Goal: Task Accomplishment & Management: Complete application form

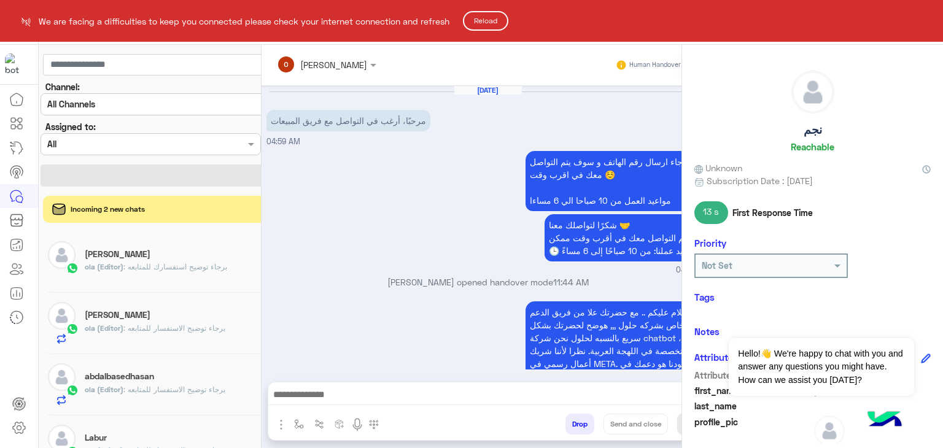
scroll to position [158, 0]
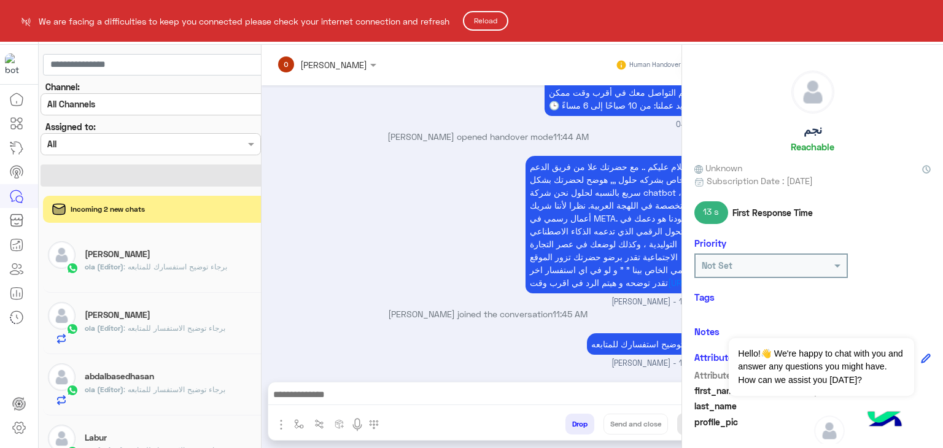
click at [15, 295] on html "We are facing a difficulties to keep you connected please check your internet c…" at bounding box center [471, 224] width 943 height 448
click at [18, 292] on html "We are facing a difficulties to keep you connected please check your internet c…" at bounding box center [471, 224] width 943 height 448
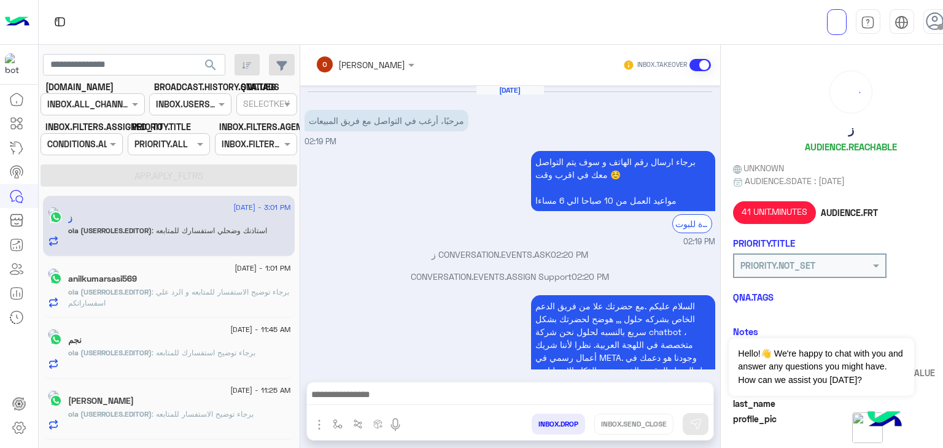
scroll to position [152, 0]
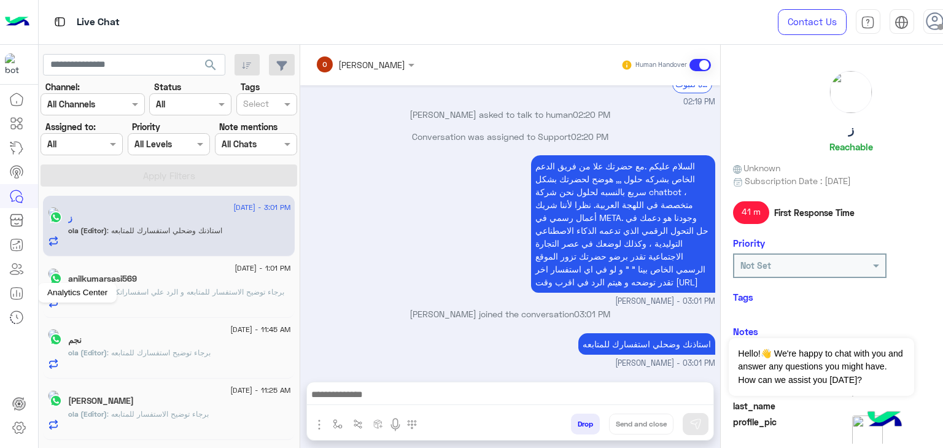
click at [14, 295] on icon at bounding box center [14, 295] width 0 height 2
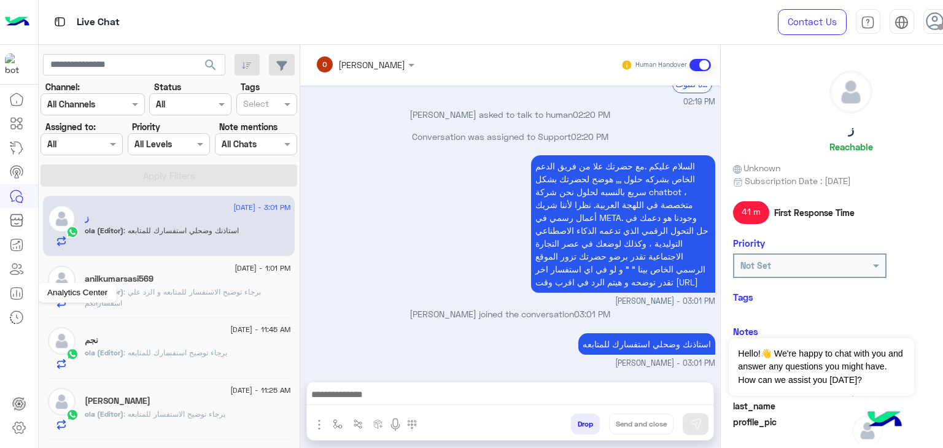
click at [13, 298] on icon at bounding box center [16, 293] width 15 height 15
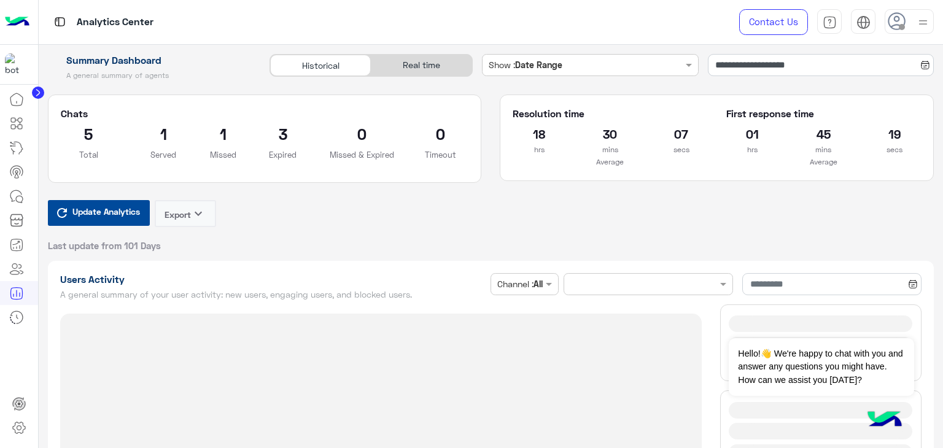
type input "**********"
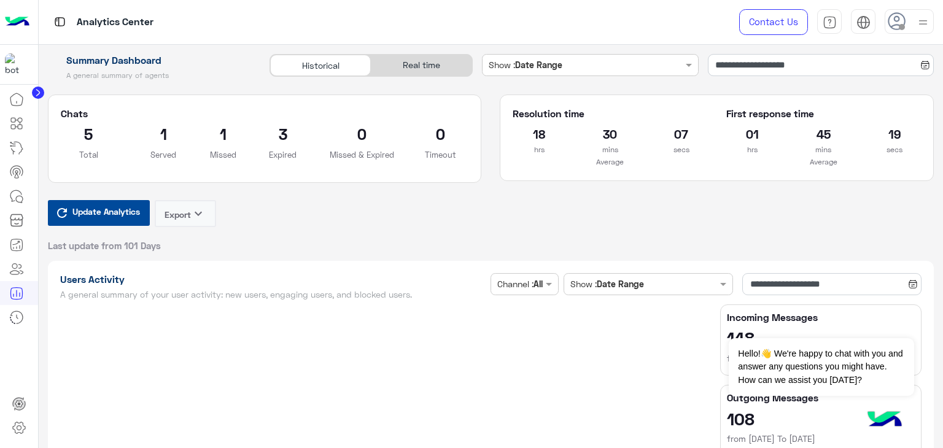
type input "**********"
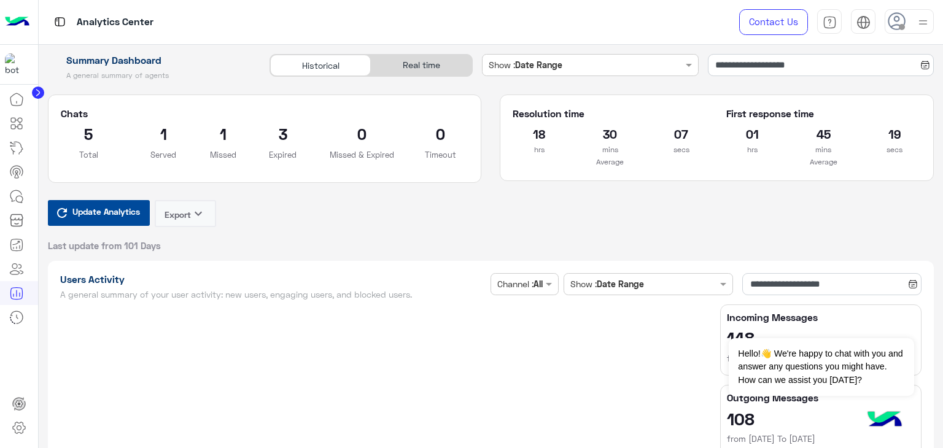
scroll to position [187, 0]
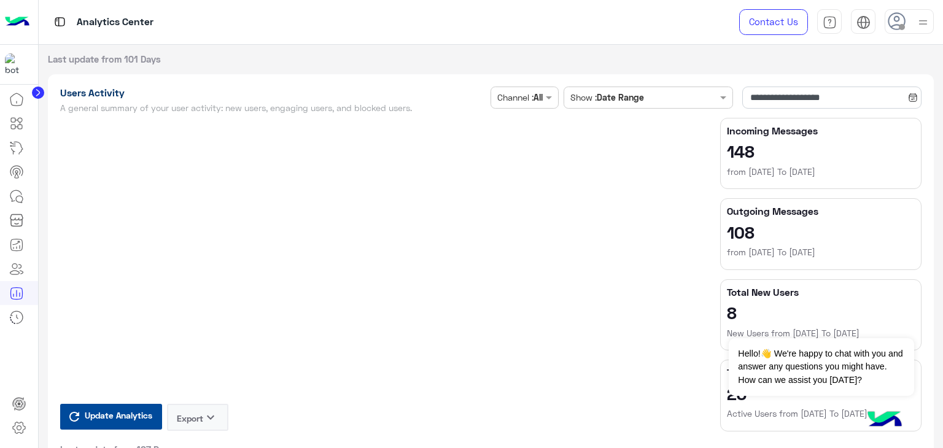
type input "**********"
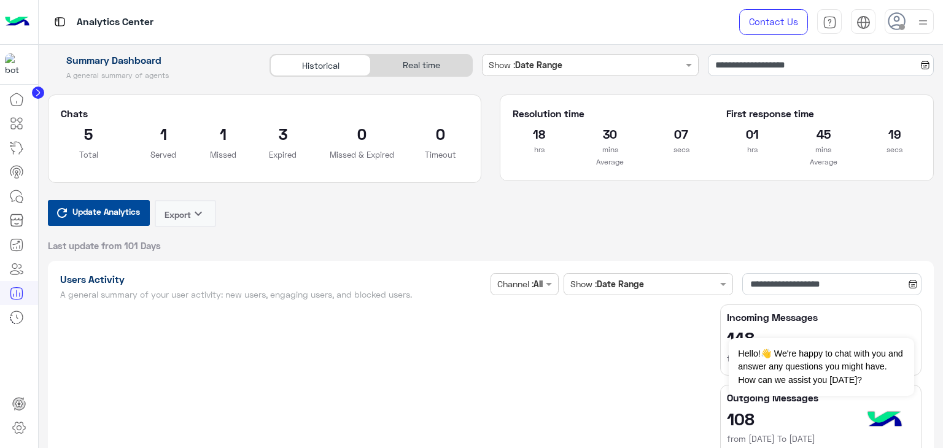
type input "**********"
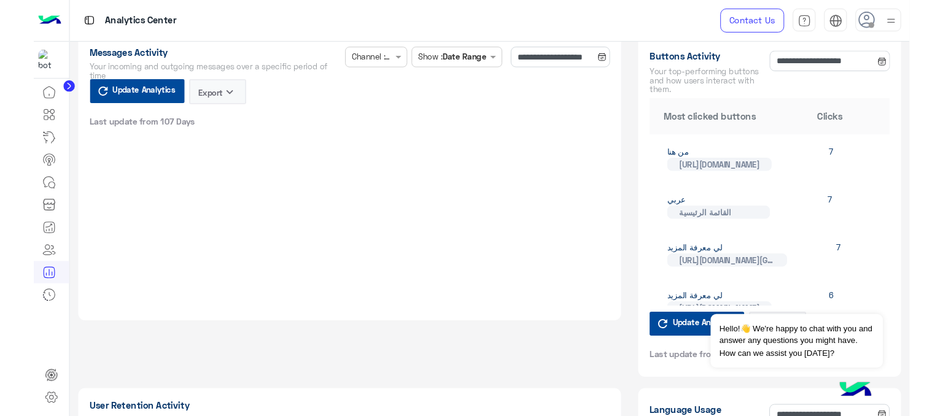
scroll to position [15, 0]
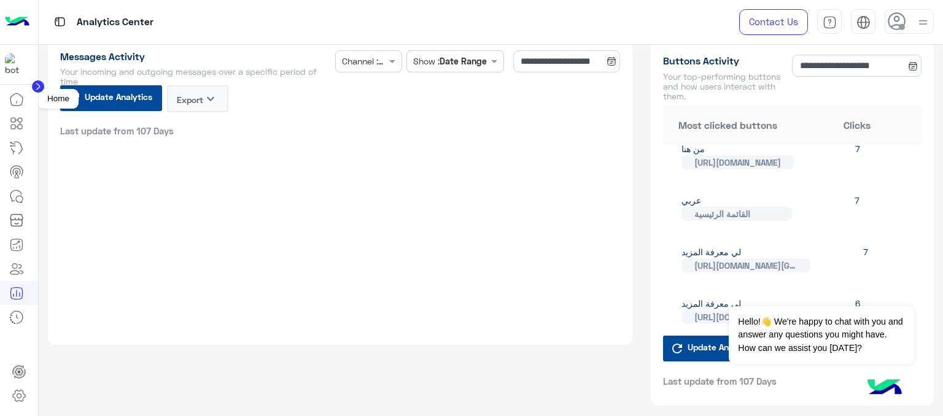
click at [17, 96] on icon at bounding box center [16, 99] width 15 height 15
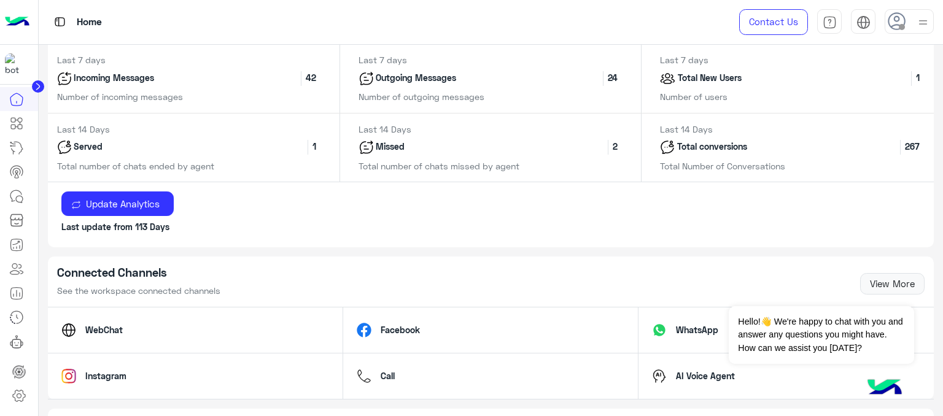
scroll to position [581, 0]
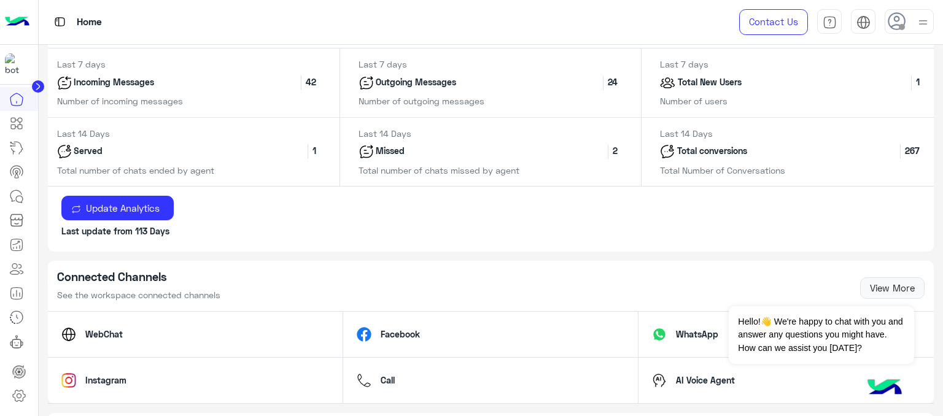
click at [42, 82] on icon at bounding box center [38, 86] width 12 height 12
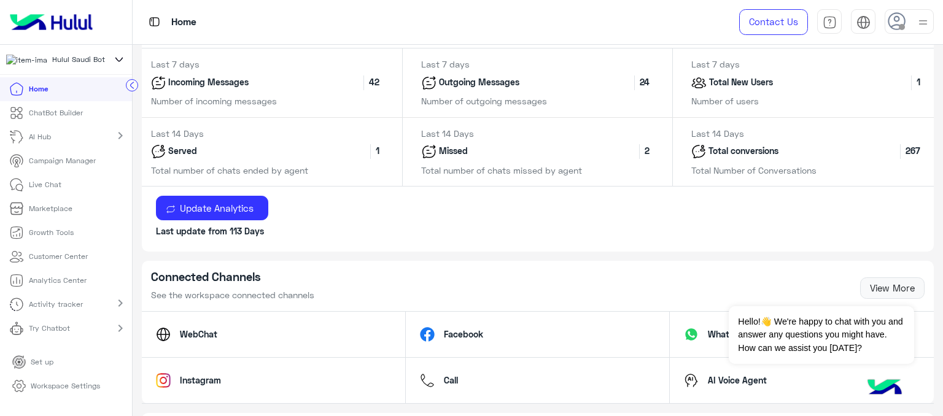
click at [61, 285] on p "Analytics Center" at bounding box center [58, 280] width 58 height 11
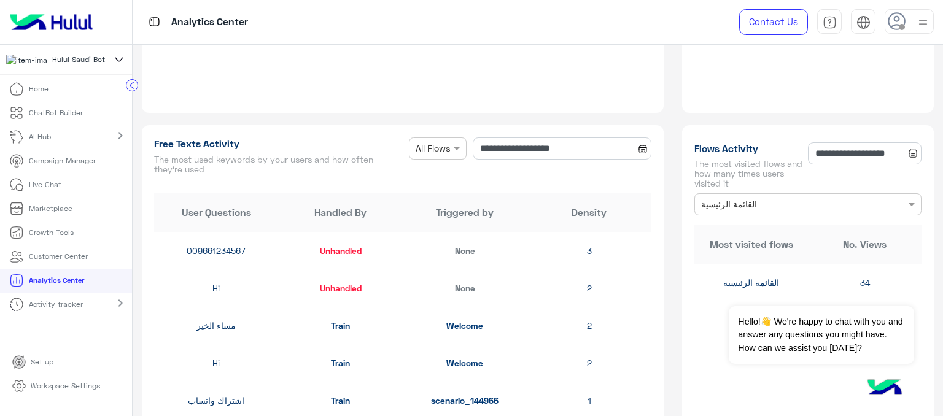
scroll to position [1269, 0]
click at [842, 149] on input "**********" at bounding box center [865, 153] width 114 height 22
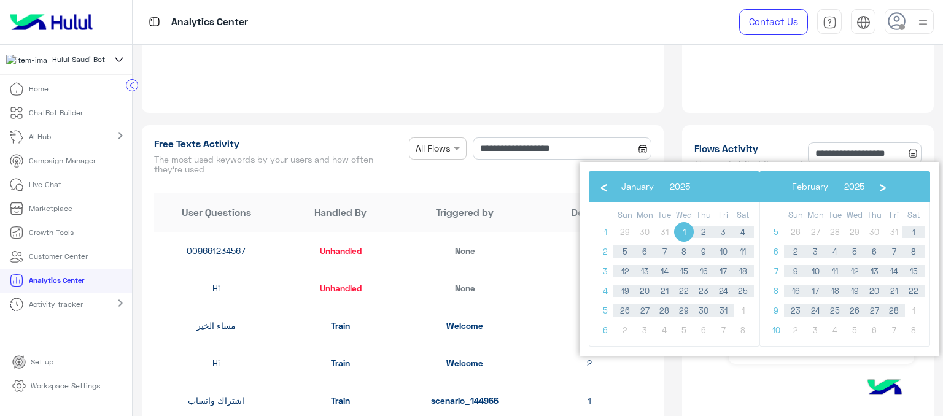
click at [728, 128] on div "**********" at bounding box center [808, 317] width 252 height 384
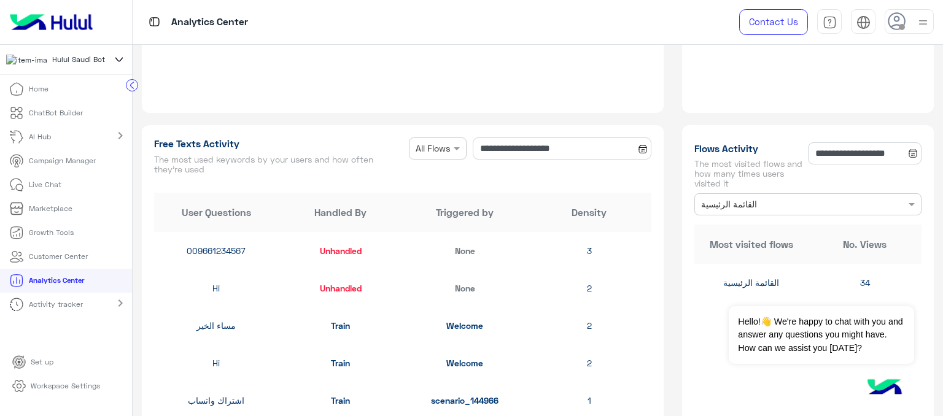
click at [791, 209] on div "Flow × القائمة الرئيسية" at bounding box center [800, 204] width 211 height 13
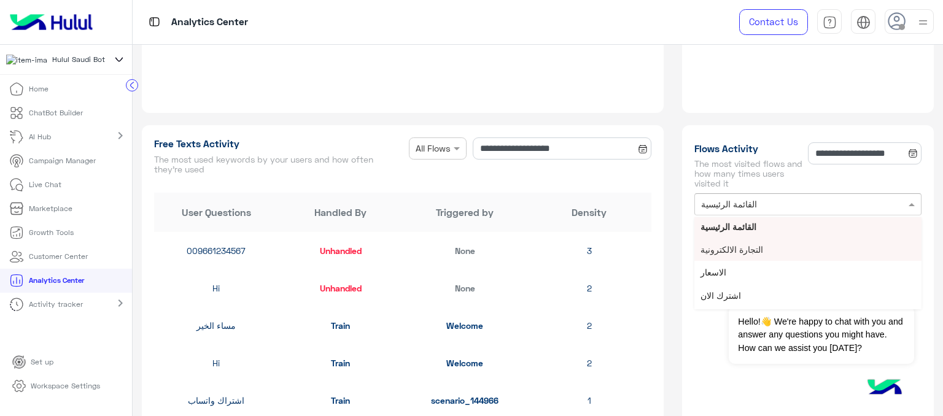
scroll to position [552, 0]
click at [753, 249] on span "التجارة الالكترونية" at bounding box center [731, 249] width 63 height 10
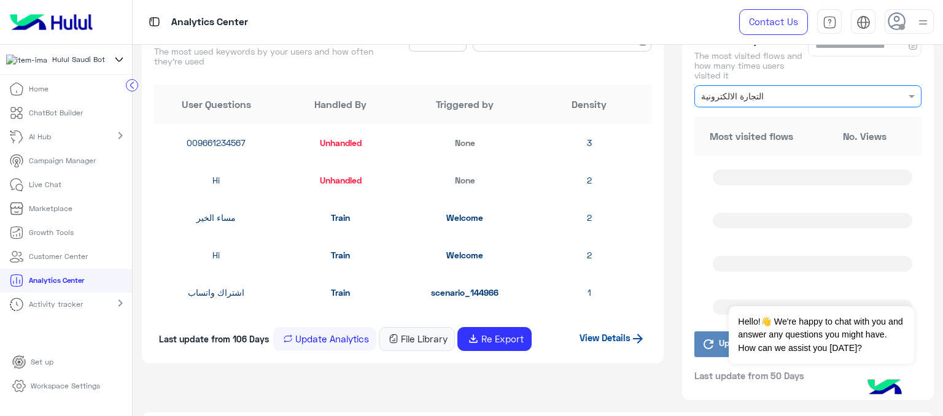
scroll to position [1418, 0]
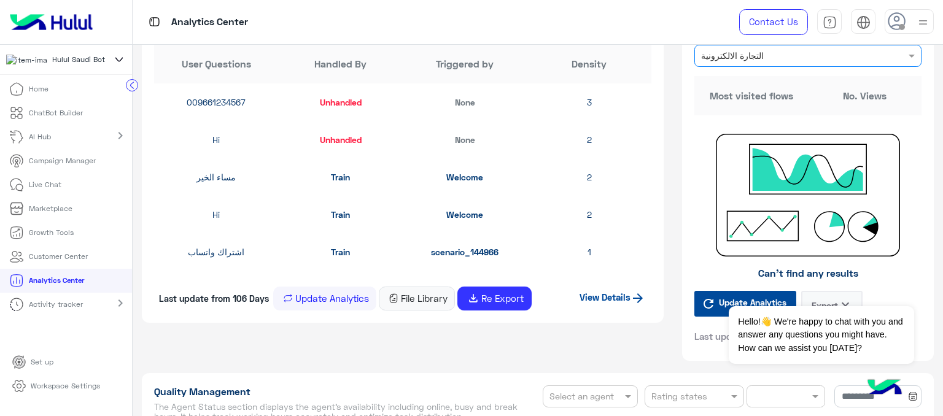
click at [758, 52] on input "text" at bounding box center [786, 56] width 170 height 13
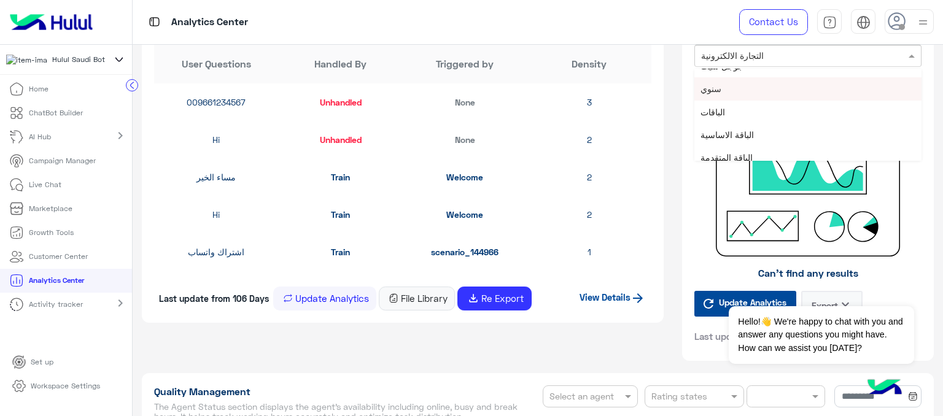
scroll to position [662, 0]
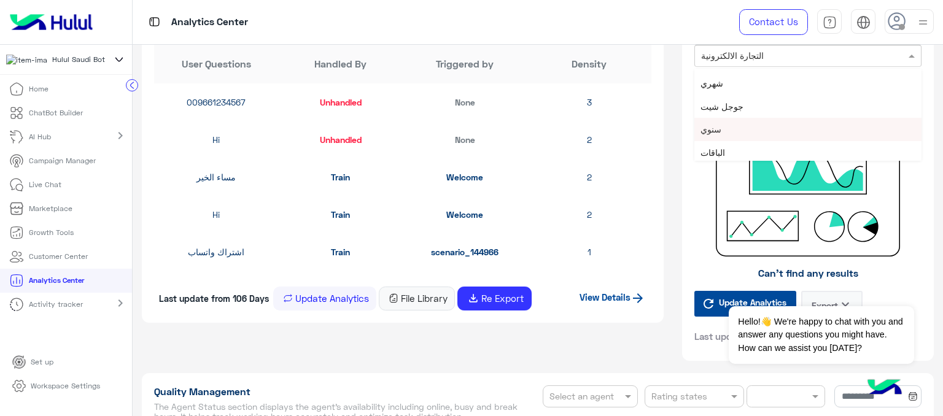
click at [741, 128] on div "سنوي" at bounding box center [807, 129] width 227 height 23
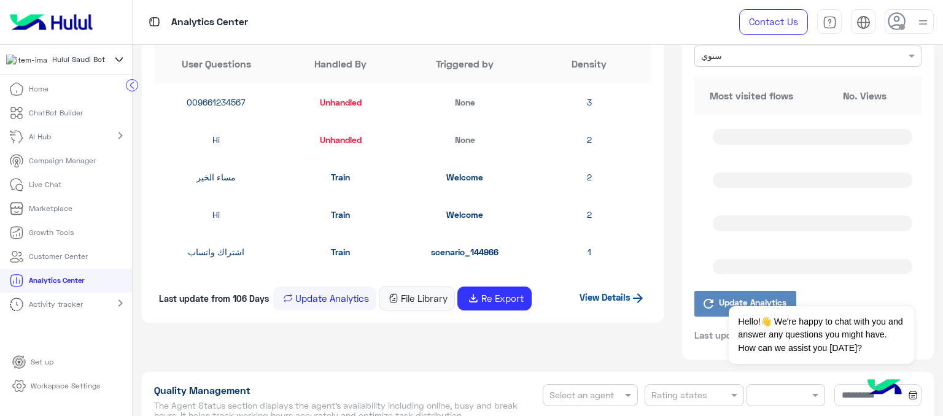
click at [741, 129] on div at bounding box center [812, 137] width 199 height 16
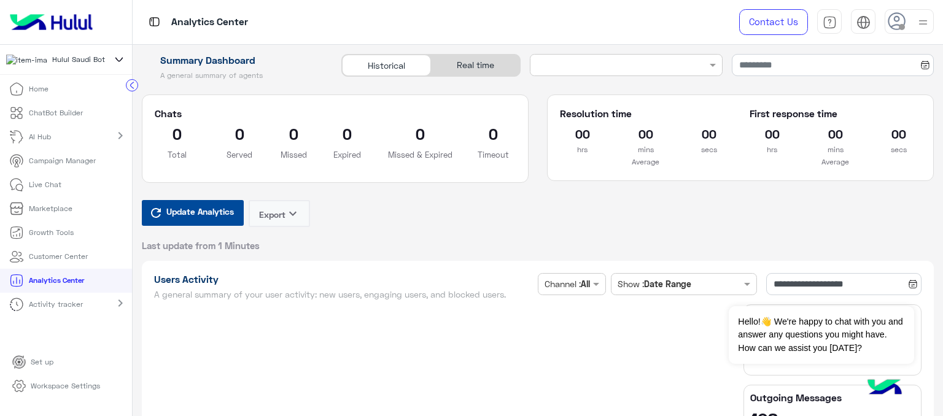
scroll to position [0, 0]
click at [42, 95] on p "Home" at bounding box center [39, 88] width 20 height 11
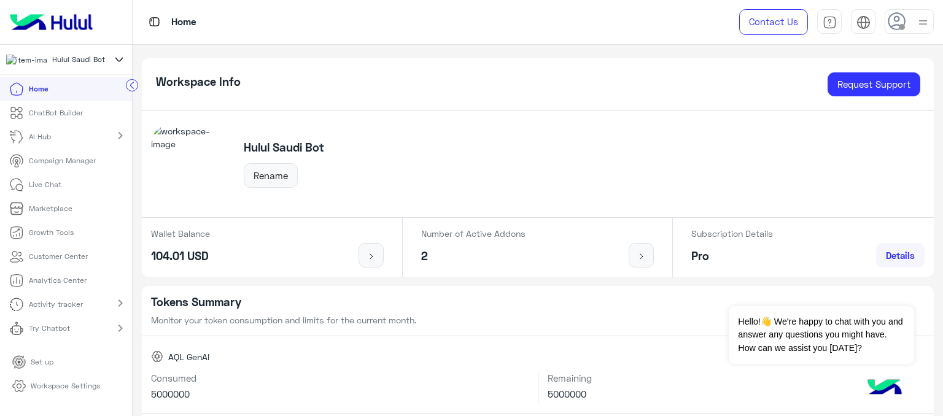
click at [58, 285] on p "Analytics Center" at bounding box center [58, 280] width 58 height 11
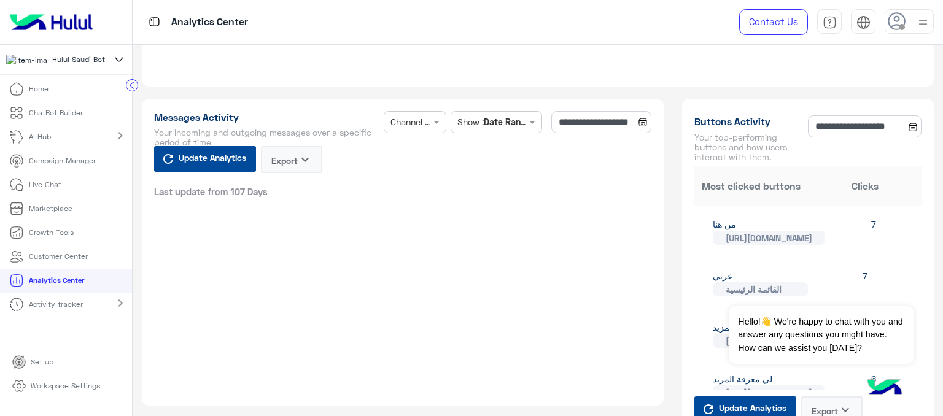
scroll to position [695, 0]
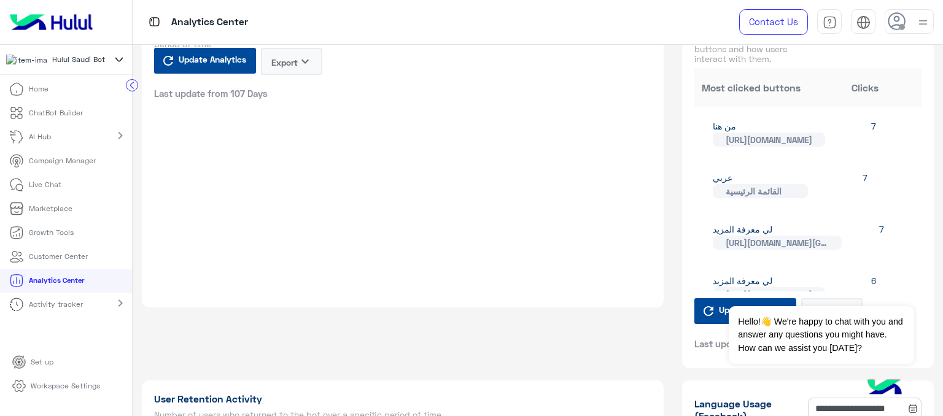
click at [817, 138] on span "https://hulul.net/hulul-fawry/" at bounding box center [769, 140] width 112 height 14
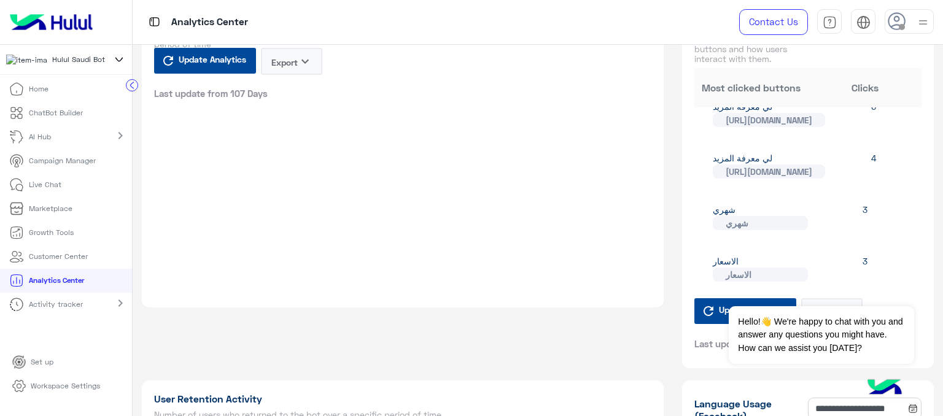
scroll to position [313, 0]
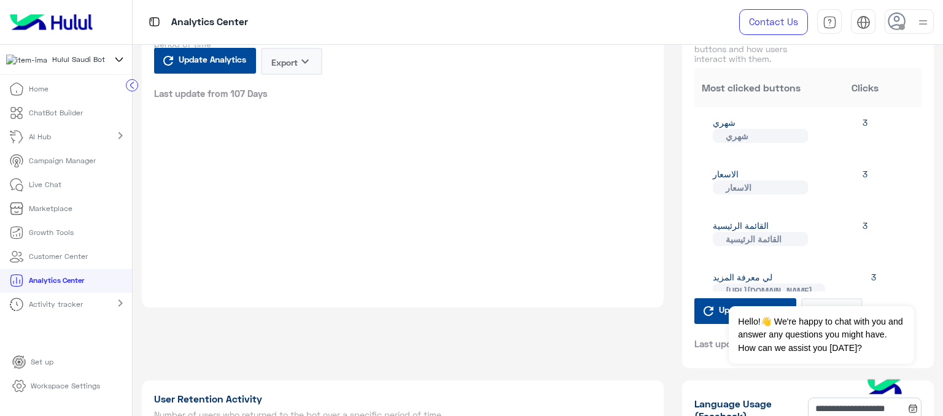
click at [798, 133] on span "شهري" at bounding box center [760, 136] width 95 height 14
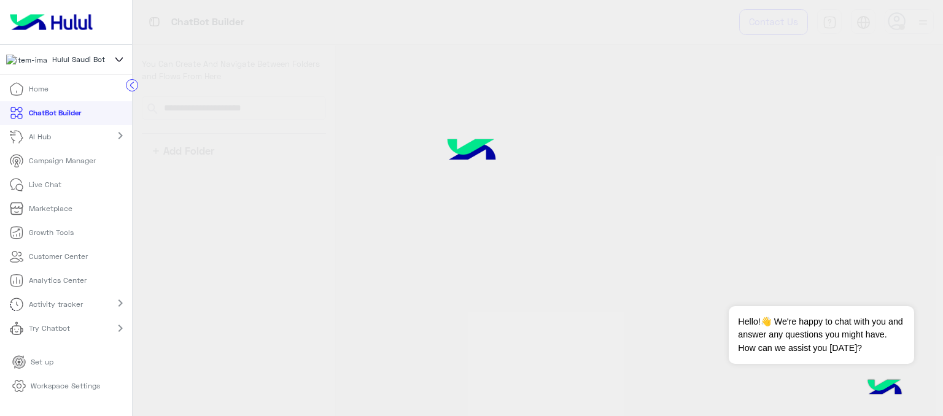
click at [859, 118] on div at bounding box center [471, 208] width 943 height 416
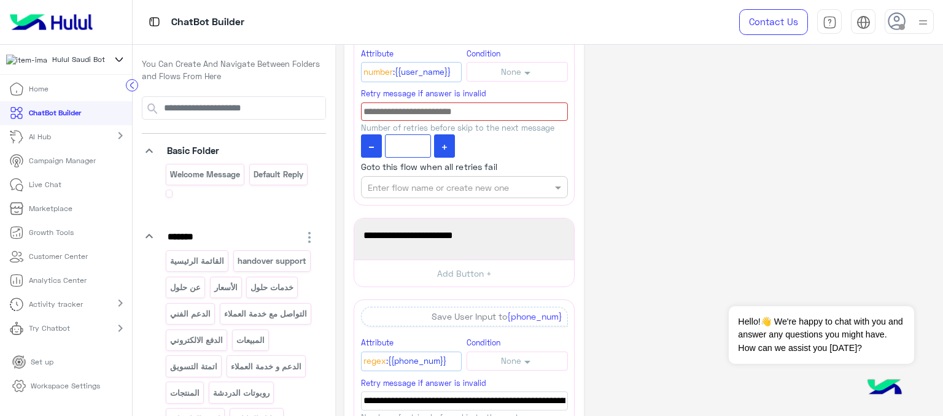
scroll to position [172, 0]
click at [66, 286] on p "Analytics Center" at bounding box center [58, 280] width 58 height 11
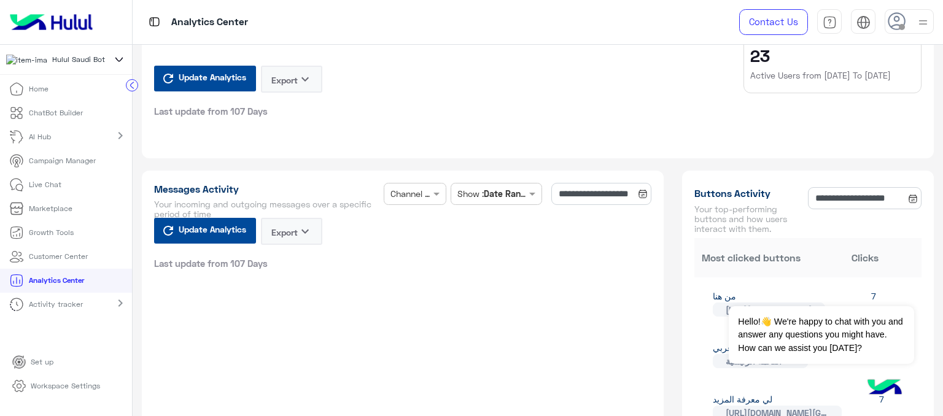
scroll to position [570, 0]
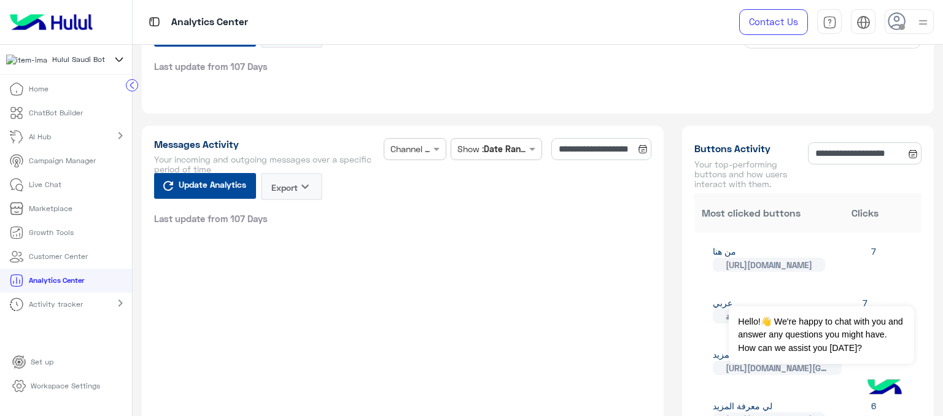
click at [280, 182] on button "Export keyboard_arrow_down" at bounding box center [291, 186] width 61 height 27
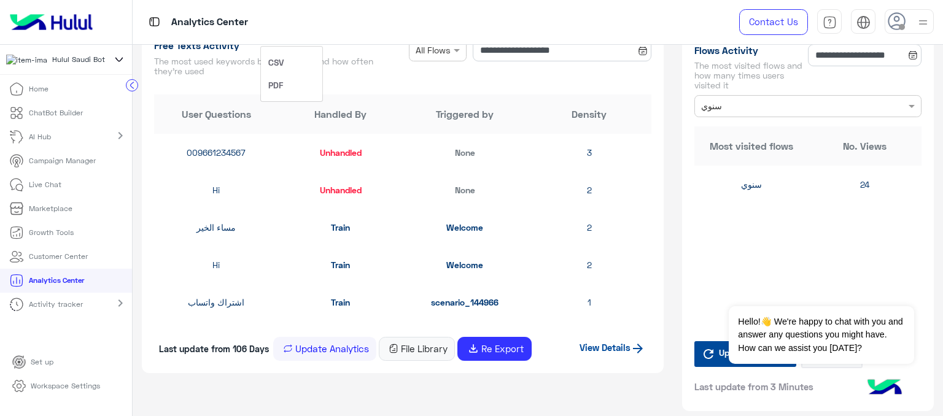
scroll to position [1355, 0]
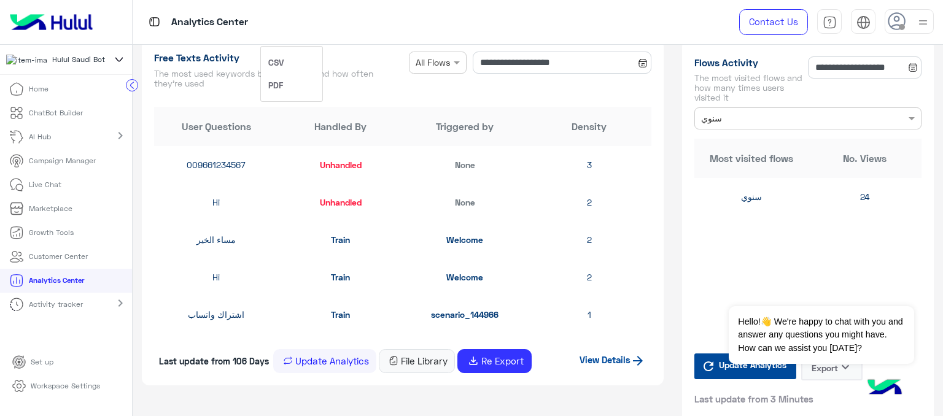
click at [658, 204] on div "**********" at bounding box center [403, 212] width 522 height 346
click at [776, 123] on div "Flow × سنوي" at bounding box center [807, 118] width 227 height 22
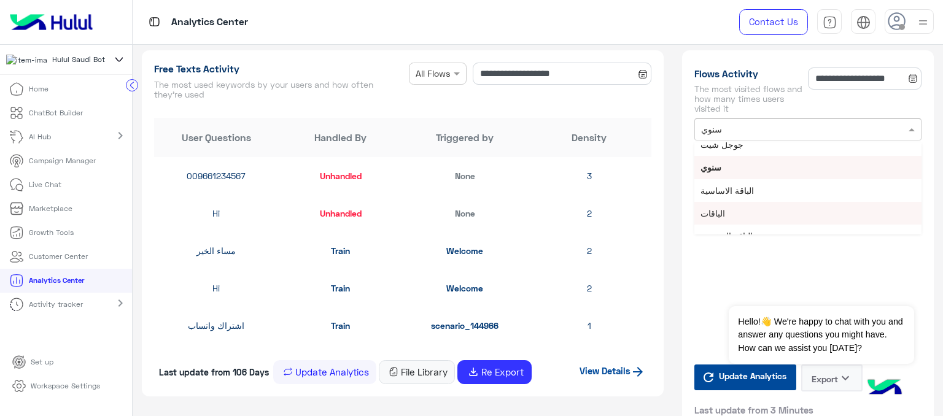
scroll to position [657, 0]
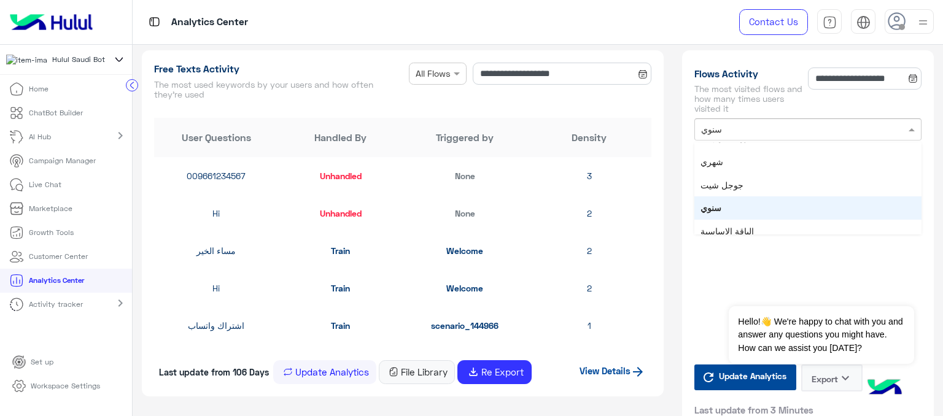
click at [719, 204] on span "سنوي" at bounding box center [710, 208] width 21 height 10
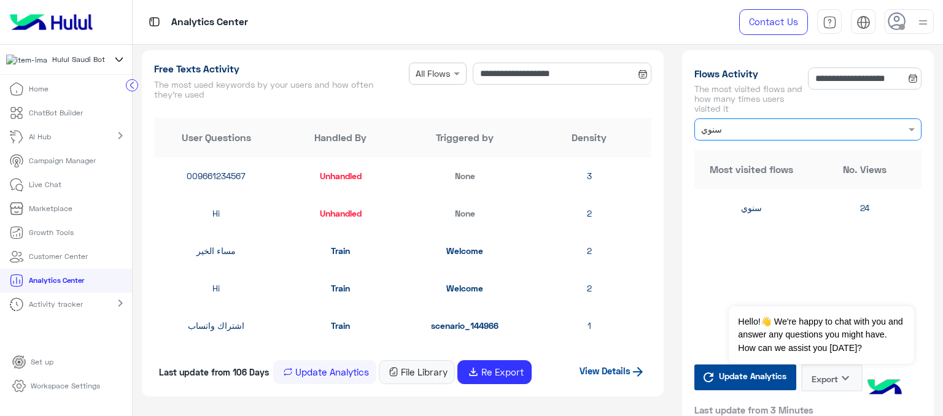
click at [768, 127] on input "text" at bounding box center [786, 129] width 170 height 13
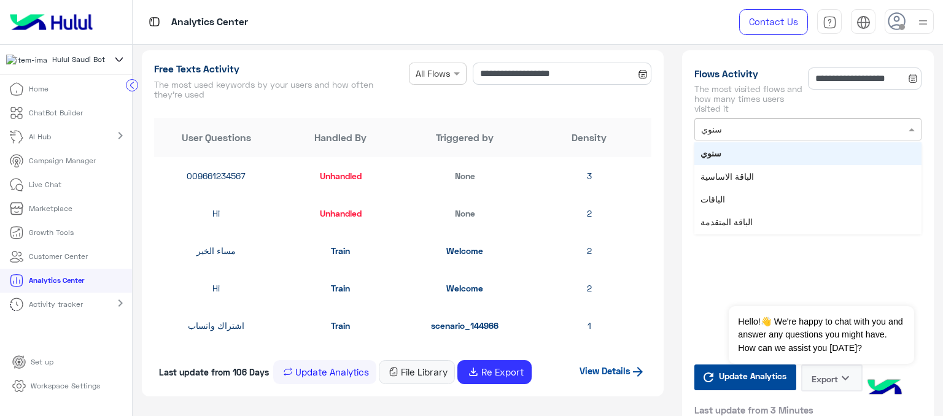
scroll to position [661, 0]
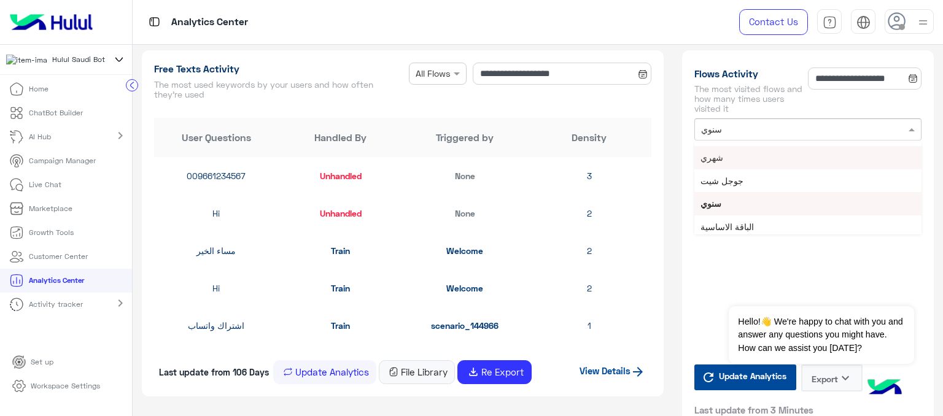
click at [746, 158] on div "شهري" at bounding box center [807, 157] width 227 height 23
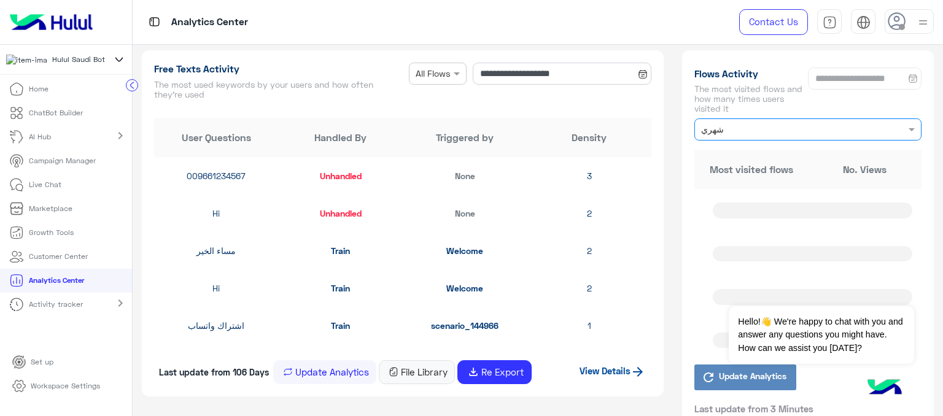
scroll to position [1423, 0]
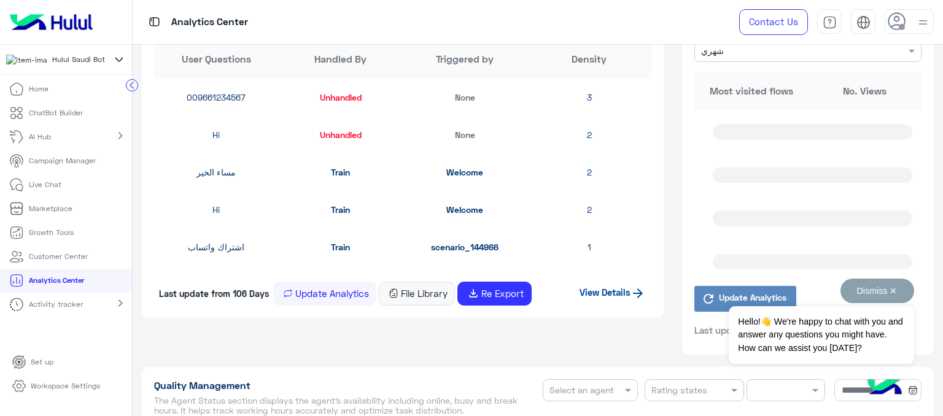
click at [887, 290] on button "Dismiss ✕" at bounding box center [877, 291] width 74 height 25
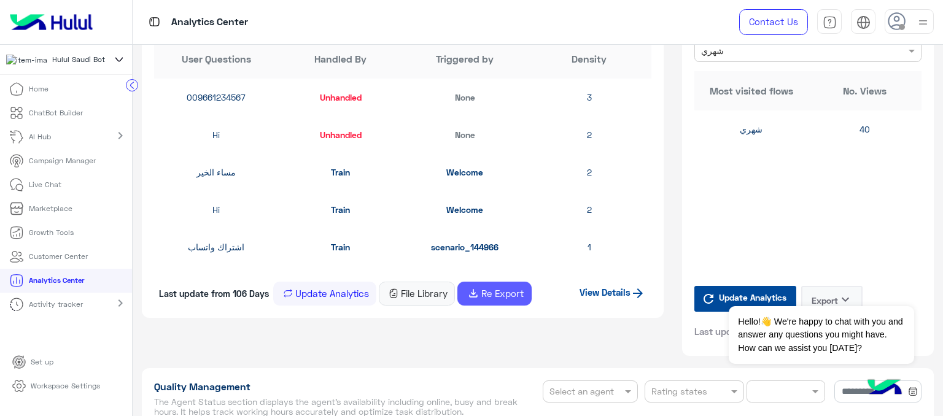
click at [513, 292] on button "file_download Re Export" at bounding box center [494, 294] width 74 height 25
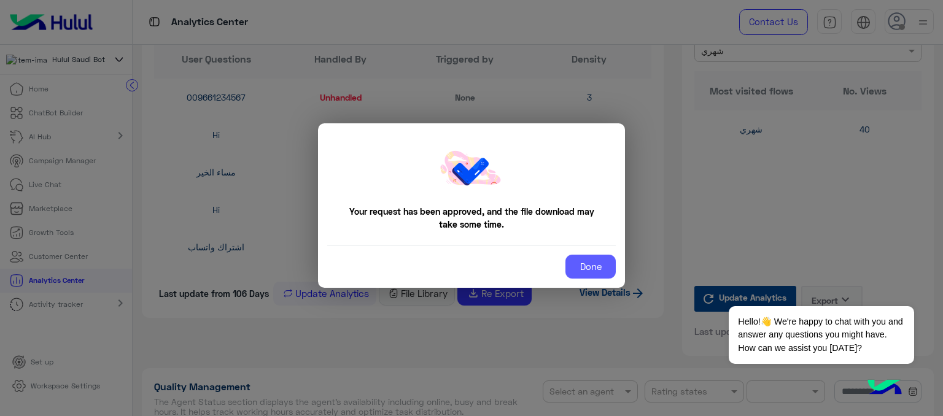
click at [589, 255] on button "Done" at bounding box center [590, 267] width 50 height 25
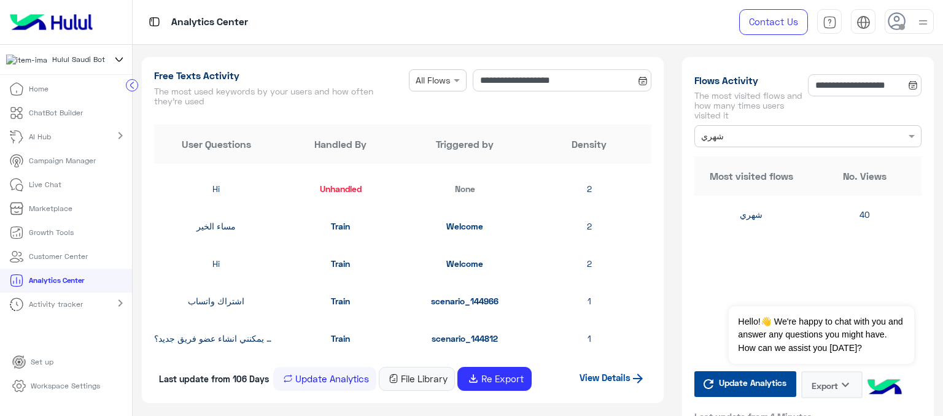
scroll to position [31, 0]
click at [621, 378] on link "View Details" at bounding box center [612, 377] width 78 height 23
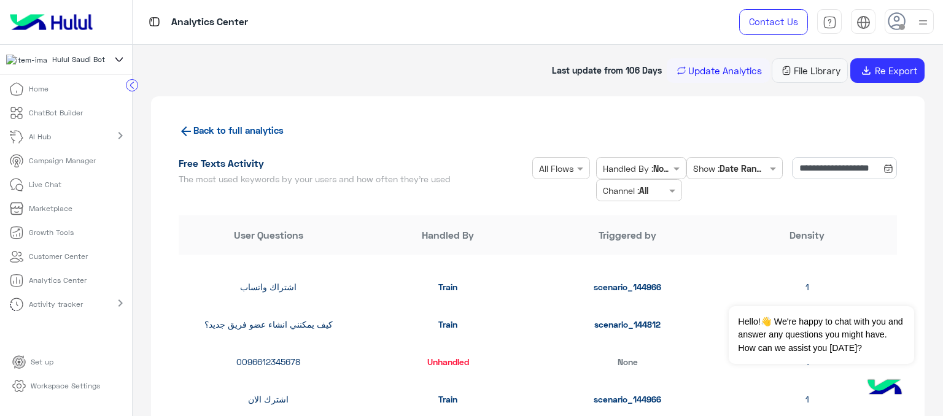
scroll to position [137, 0]
click at [892, 72] on button "file_download Re Export" at bounding box center [887, 70] width 74 height 25
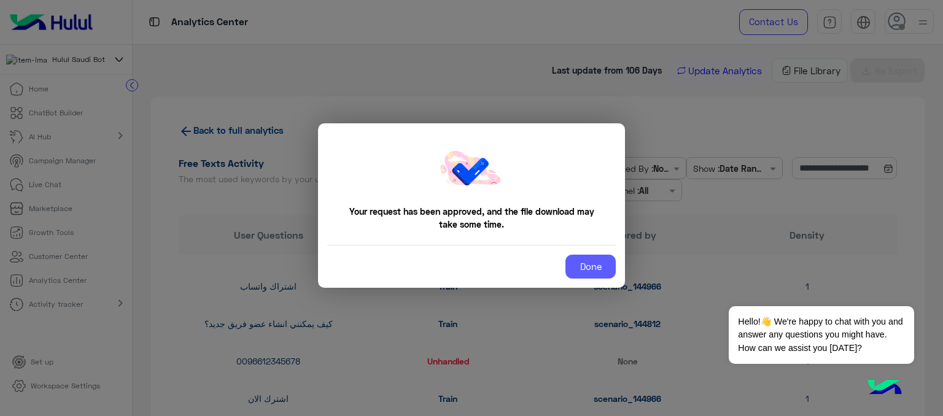
click at [588, 270] on button "Done" at bounding box center [590, 267] width 50 height 25
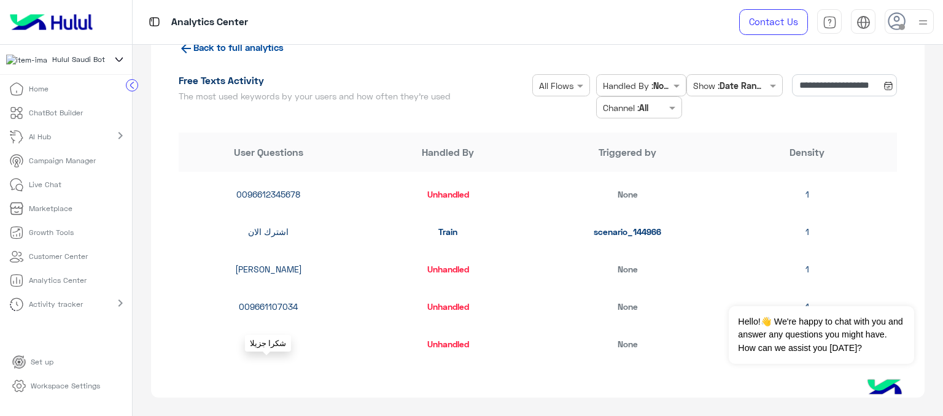
scroll to position [0, 0]
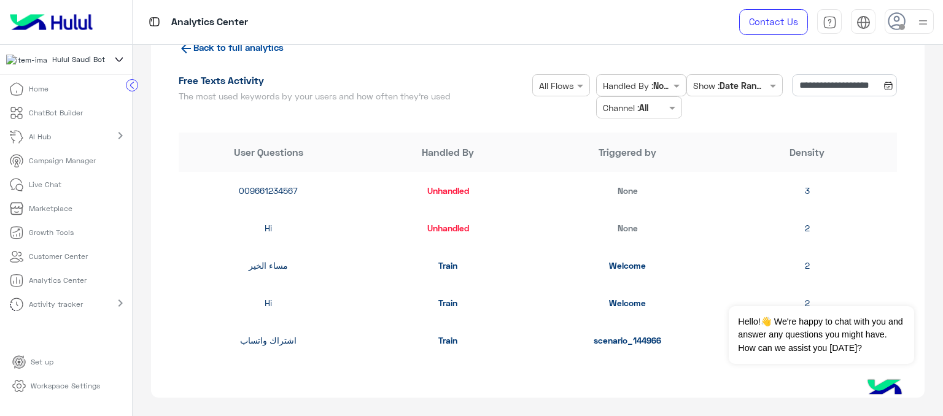
click at [82, 286] on p "Analytics Center" at bounding box center [58, 280] width 58 height 11
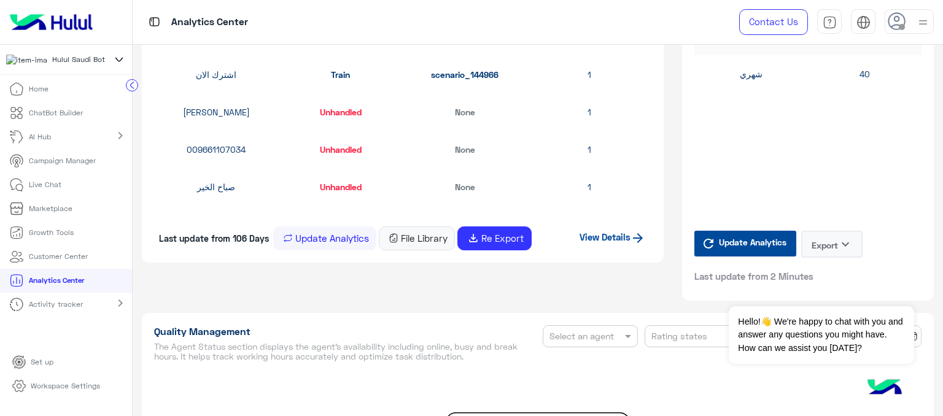
scroll to position [1476, 0]
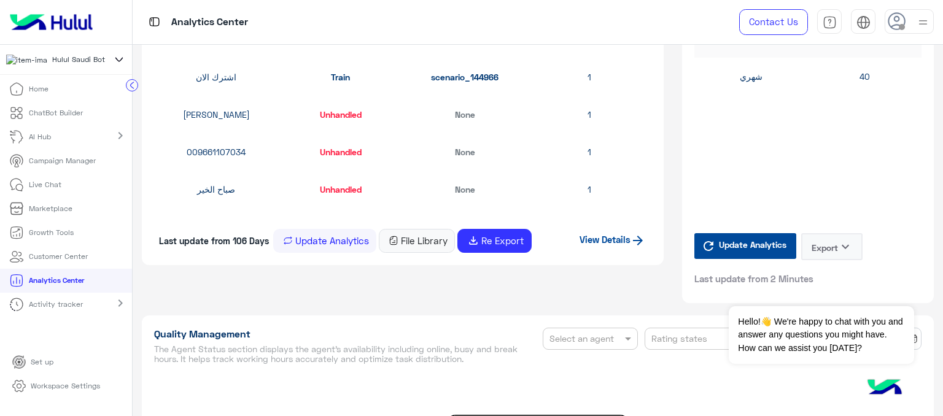
click at [70, 164] on p "Campaign Manager" at bounding box center [62, 160] width 67 height 11
click at [23, 164] on icon at bounding box center [16, 160] width 15 height 15
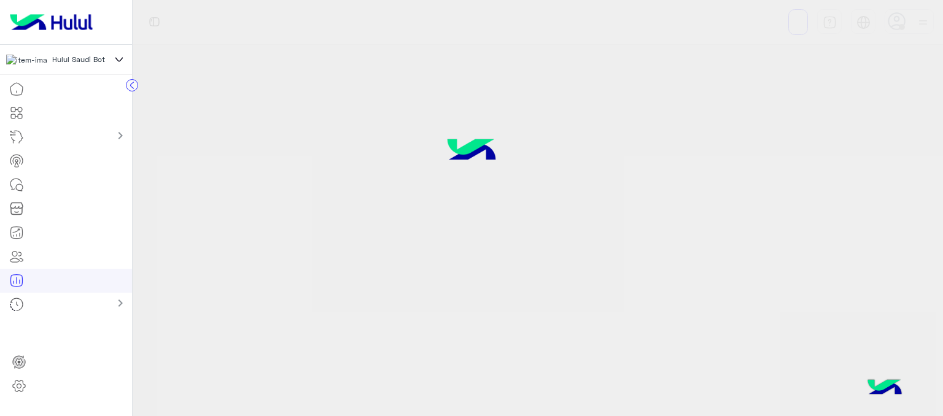
click at [17, 163] on icon at bounding box center [16, 160] width 15 height 15
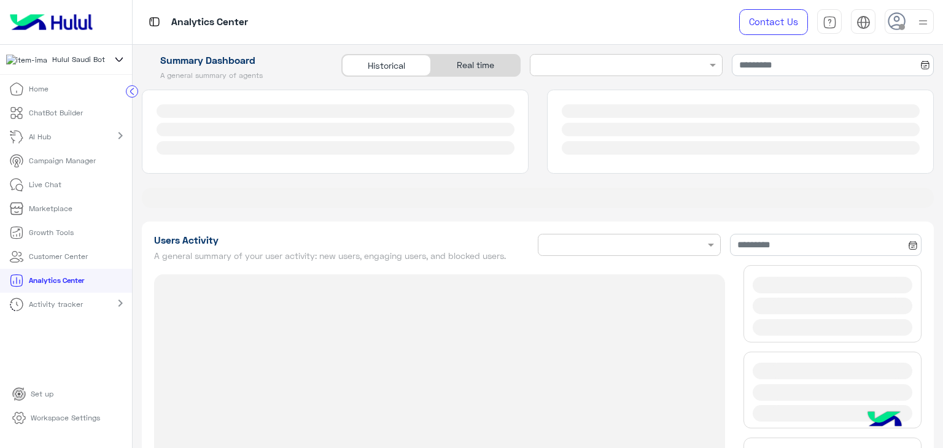
type input "**********"
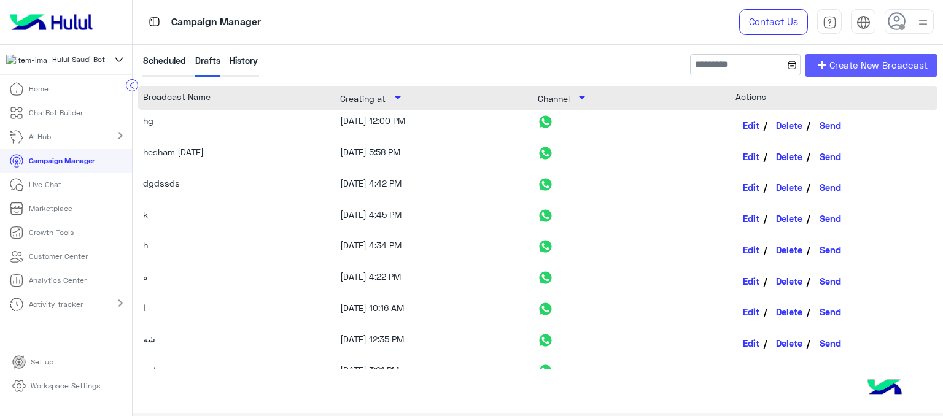
click at [902, 59] on span "Create New Broadcast" at bounding box center [878, 65] width 98 height 14
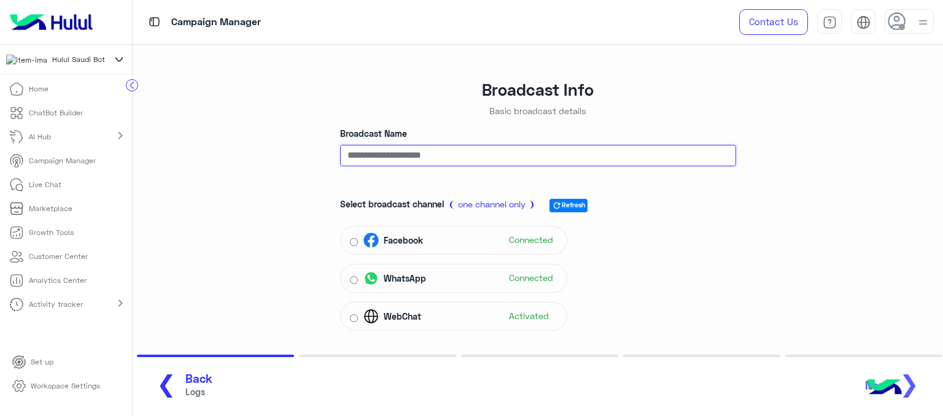
click at [479, 164] on input "Broadcast Name" at bounding box center [538, 156] width 396 height 22
type input "*"
type input "**********"
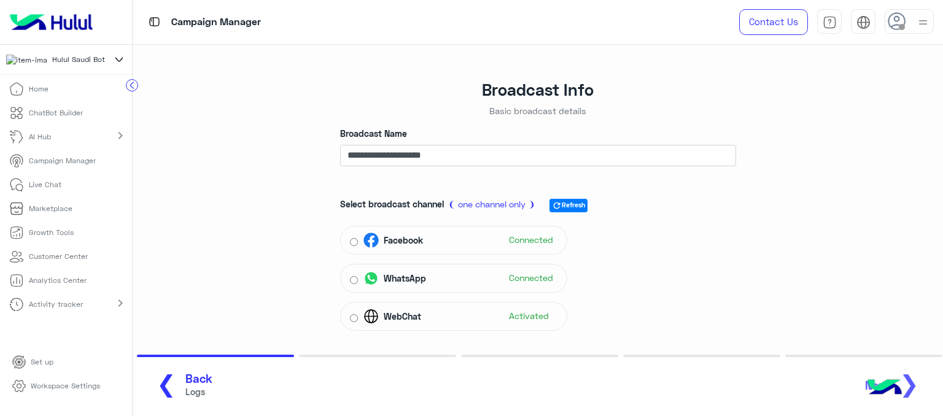
click at [911, 377] on div "❮ Back Logs Next ❯" at bounding box center [538, 386] width 788 height 34
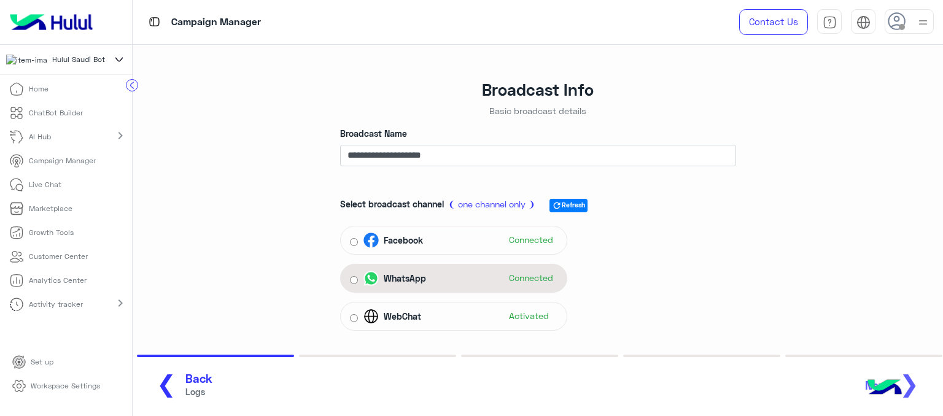
click at [365, 273] on img at bounding box center [370, 278] width 15 height 15
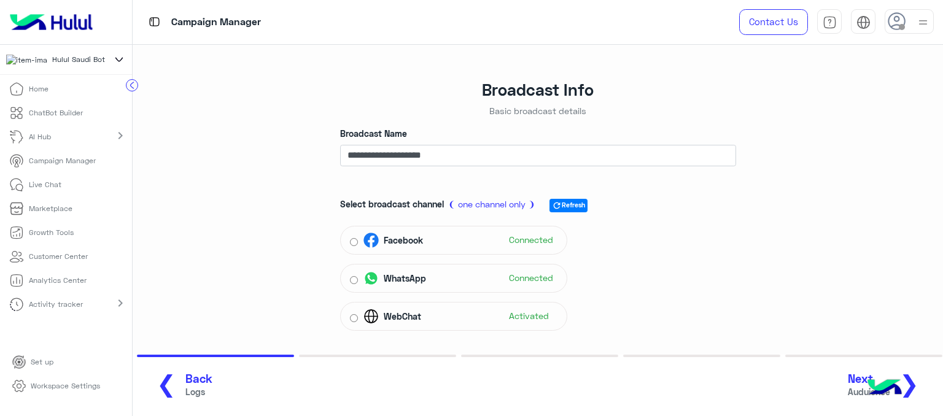
click at [915, 383] on span "❯" at bounding box center [909, 384] width 20 height 28
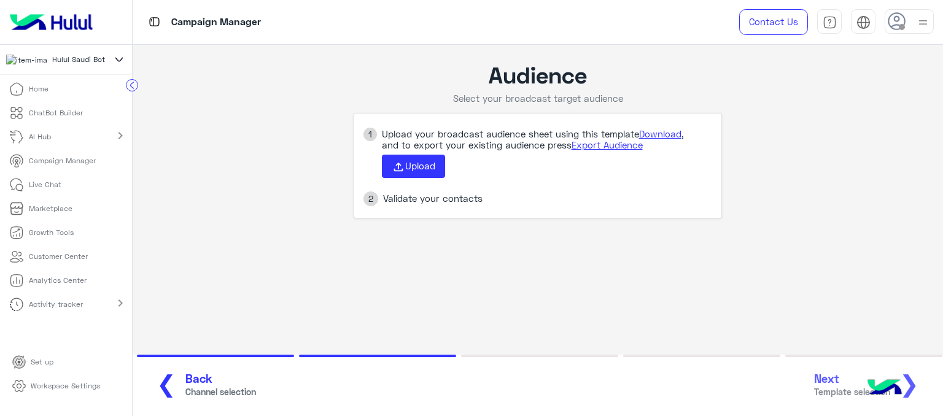
click at [168, 383] on button "❮ Back Channel selection" at bounding box center [202, 386] width 116 height 34
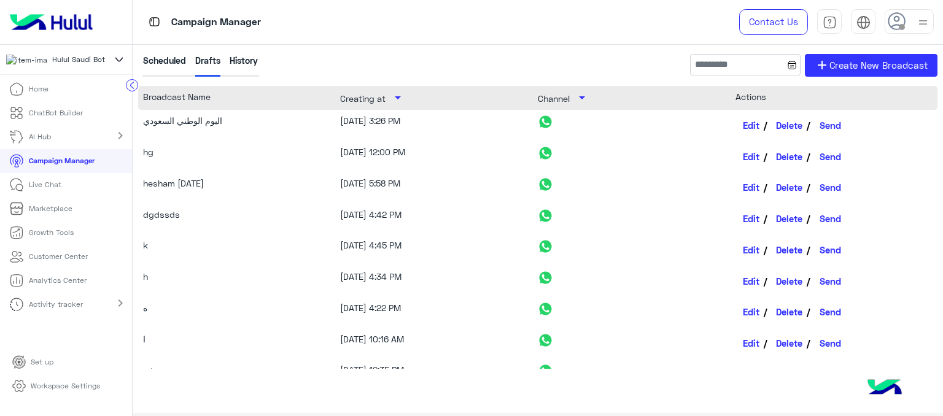
click at [55, 286] on p "Analytics Center" at bounding box center [58, 280] width 58 height 11
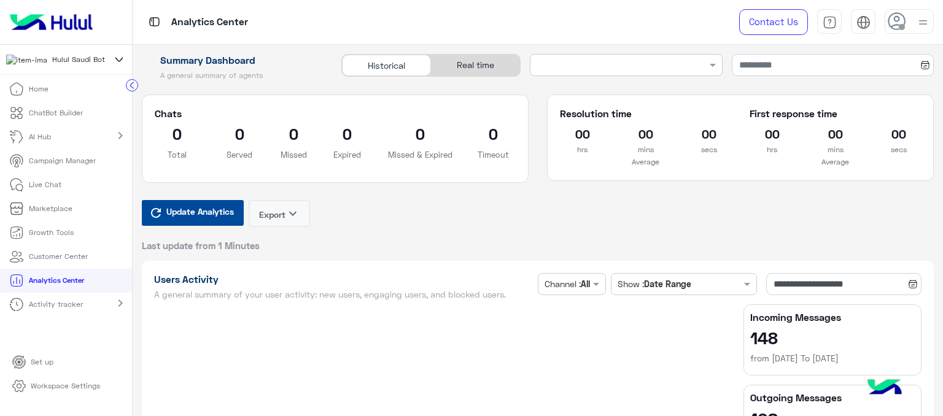
click at [73, 163] on p "Campaign Manager" at bounding box center [62, 160] width 67 height 11
click at [56, 160] on p "Campaign Manager" at bounding box center [62, 160] width 67 height 11
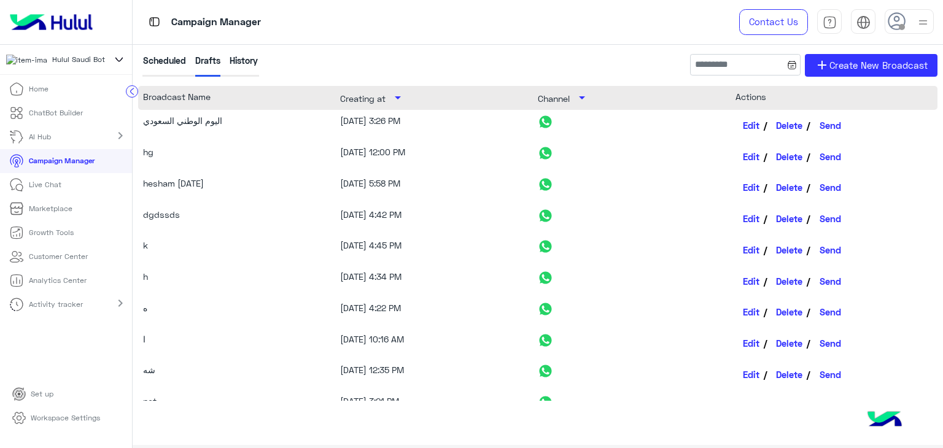
click at [58, 281] on p "Analytics Center" at bounding box center [58, 280] width 58 height 11
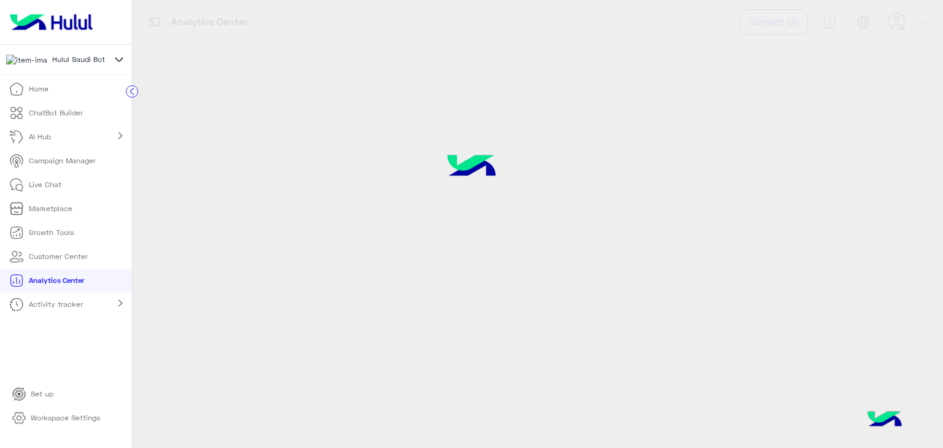
click at [61, 286] on p "Analytics Center" at bounding box center [56, 280] width 55 height 11
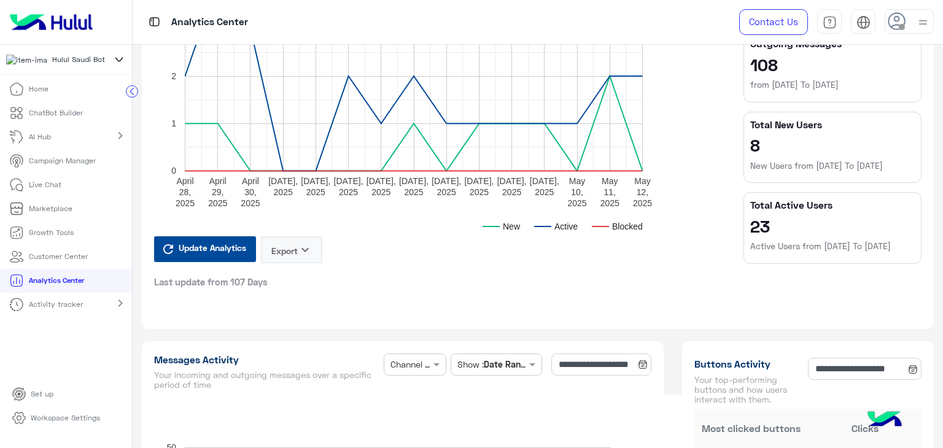
scroll to position [355, 0]
click at [412, 363] on div at bounding box center [414, 364] width 61 height 14
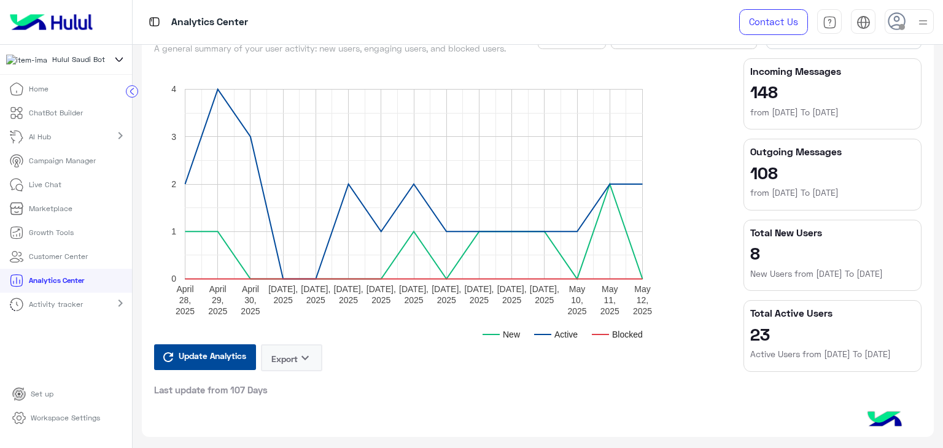
scroll to position [207, 0]
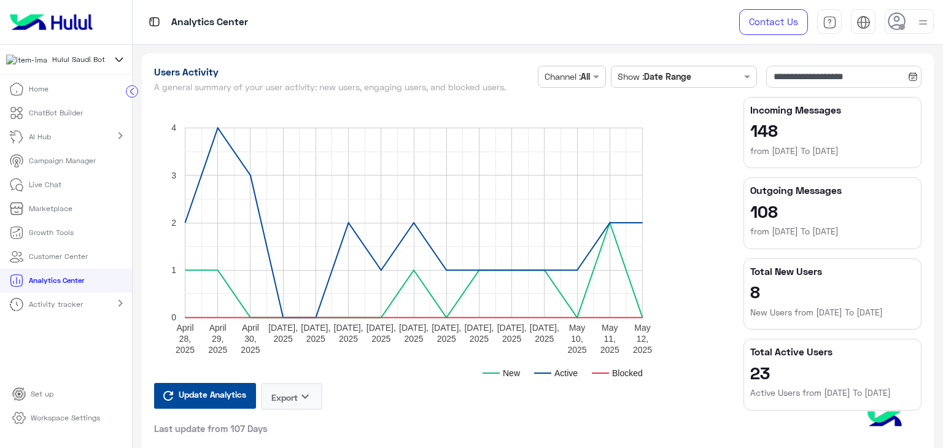
click at [64, 160] on p "Campaign Manager" at bounding box center [62, 160] width 67 height 11
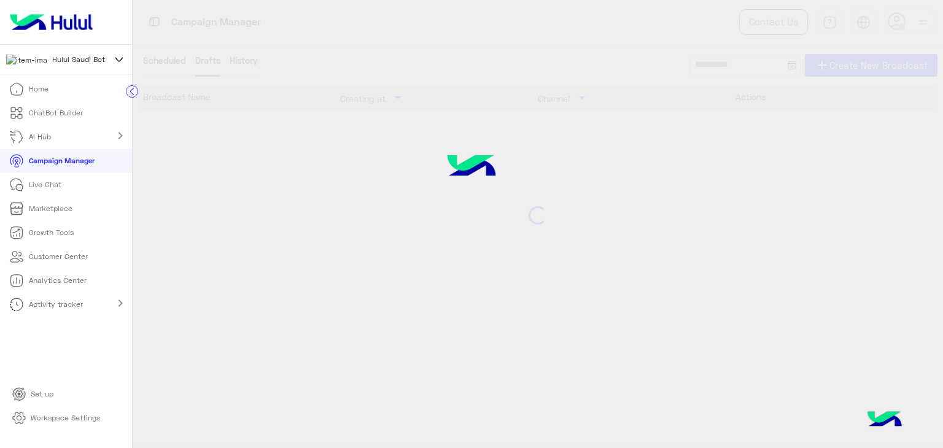
click at [66, 166] on p "Campaign Manager" at bounding box center [62, 160] width 66 height 11
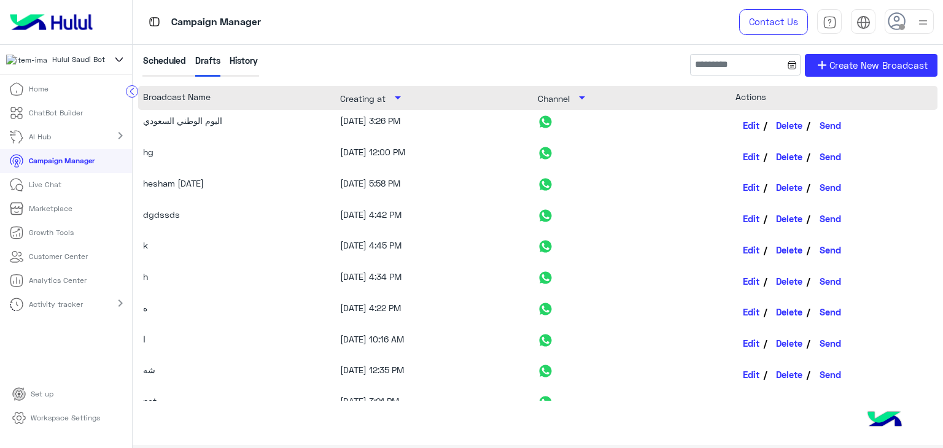
scroll to position [172, 0]
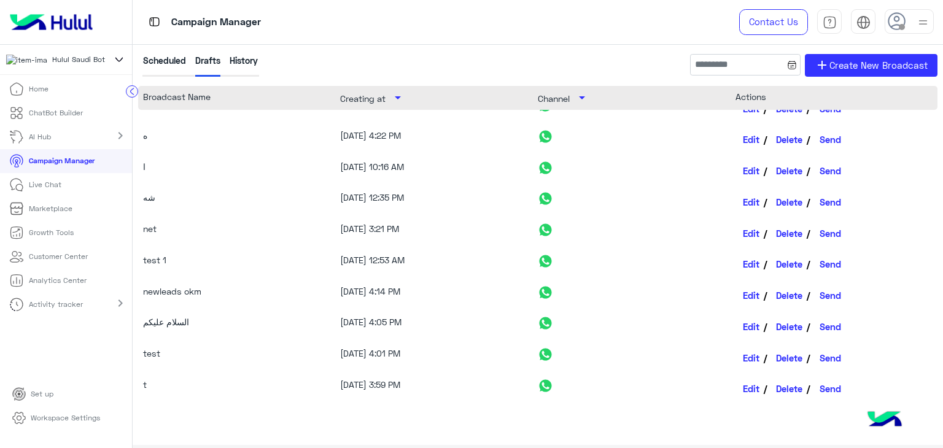
click at [155, 256] on div "test 1" at bounding box center [232, 264] width 178 height 22
drag, startPoint x: 166, startPoint y: 290, endPoint x: 224, endPoint y: 265, distance: 62.9
click at [166, 288] on div "newleads okm" at bounding box center [232, 296] width 178 height 22
click at [388, 290] on div "6/24/25, 4:14 PM" at bounding box center [439, 296] width 198 height 22
click at [249, 63] on div "History" at bounding box center [244, 65] width 28 height 23
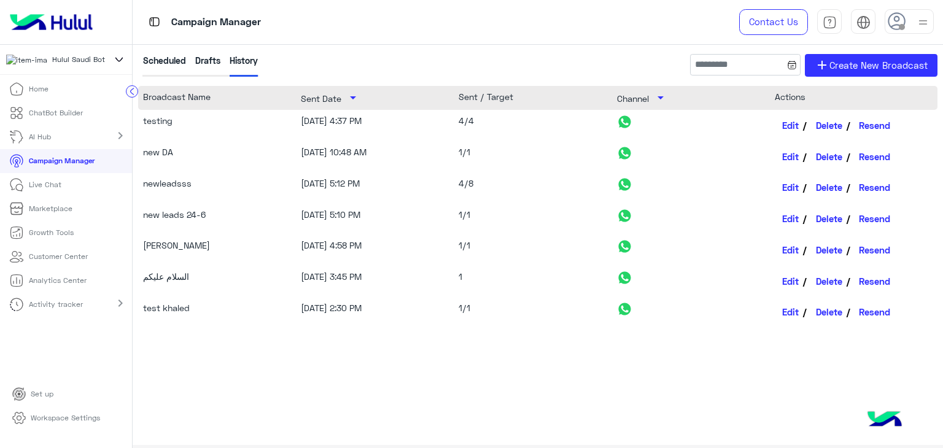
click at [160, 64] on div "Scheduled" at bounding box center [164, 65] width 43 height 23
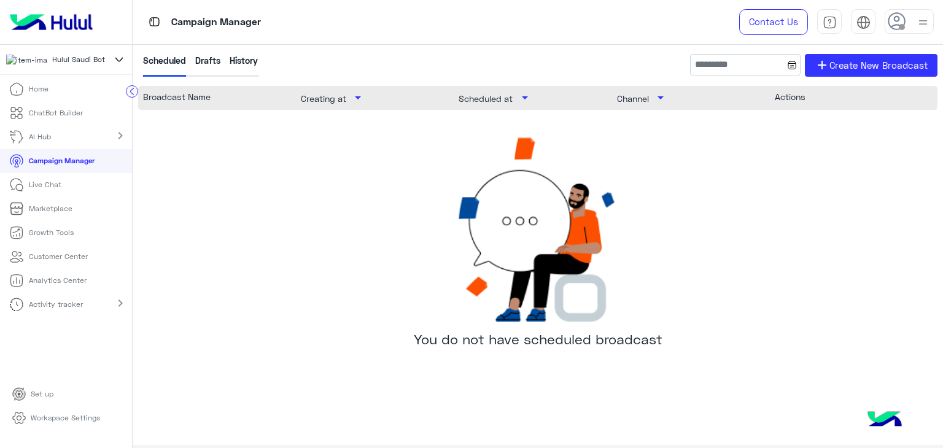
click at [203, 61] on div "Drafts" at bounding box center [207, 65] width 25 height 23
